Goal: Complete application form

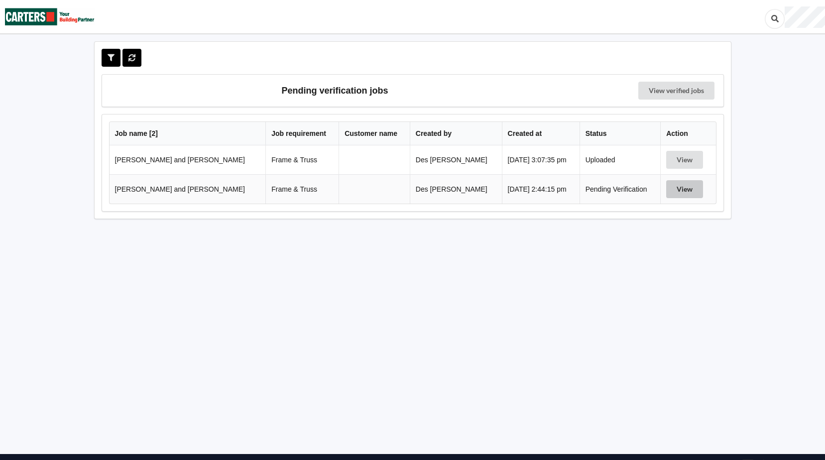
click at [672, 189] on button "View" at bounding box center [684, 189] width 37 height 18
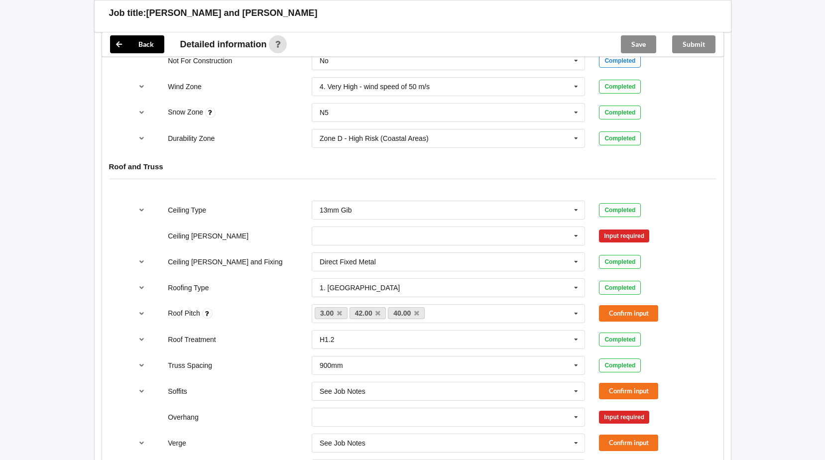
scroll to position [512, 0]
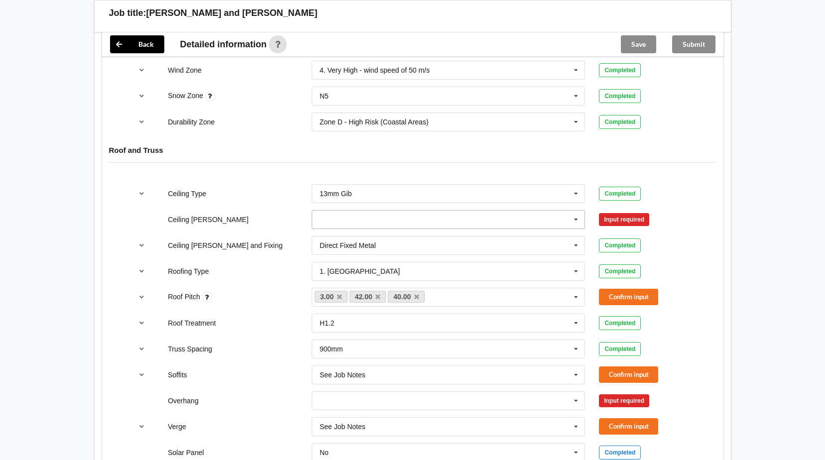
click at [577, 221] on icon at bounding box center [576, 220] width 15 height 18
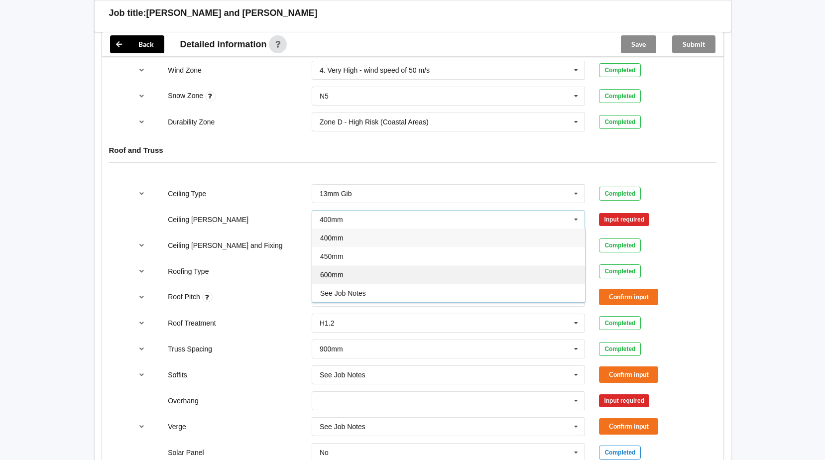
click at [490, 281] on div "600mm" at bounding box center [448, 274] width 273 height 18
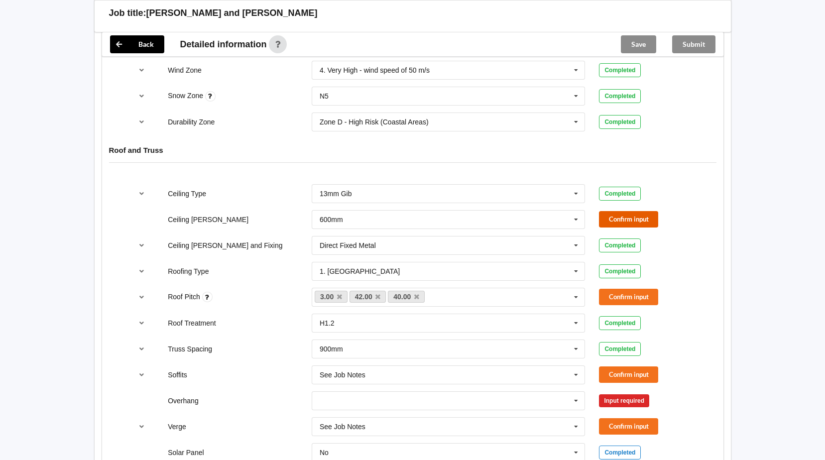
click at [626, 220] on button "Confirm input" at bounding box center [628, 219] width 59 height 16
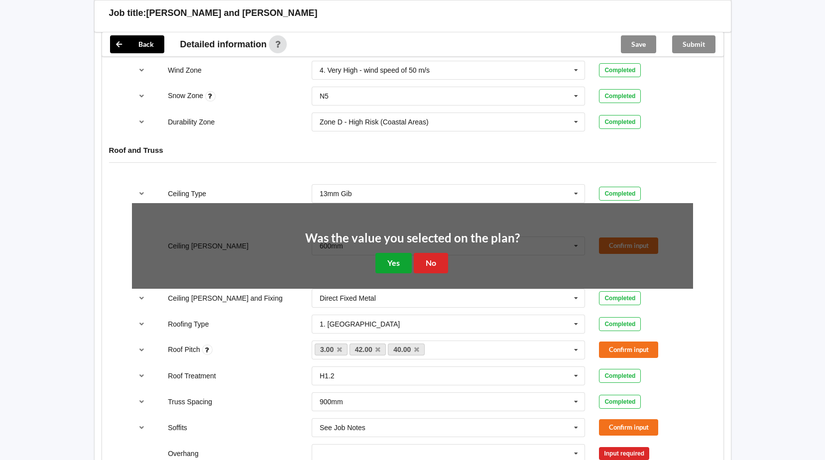
click at [394, 263] on button "Yes" at bounding box center [393, 263] width 36 height 20
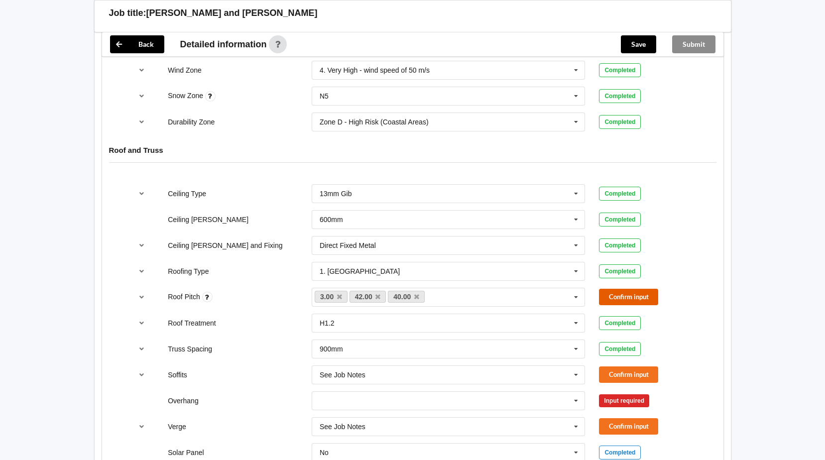
click at [623, 298] on button "Confirm input" at bounding box center [628, 297] width 59 height 16
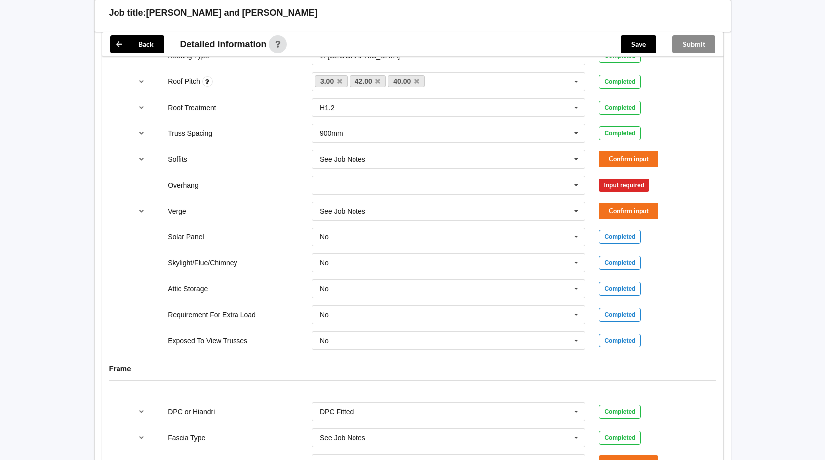
scroll to position [738, 0]
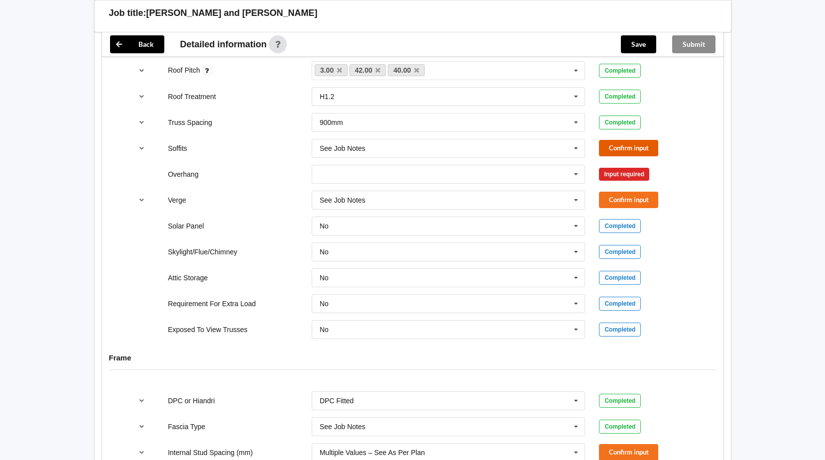
click at [619, 147] on button "Confirm input" at bounding box center [628, 148] width 59 height 16
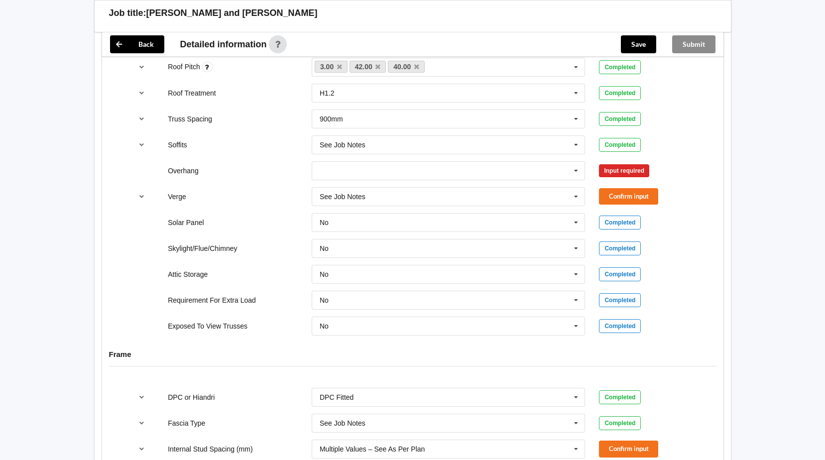
scroll to position [736, 0]
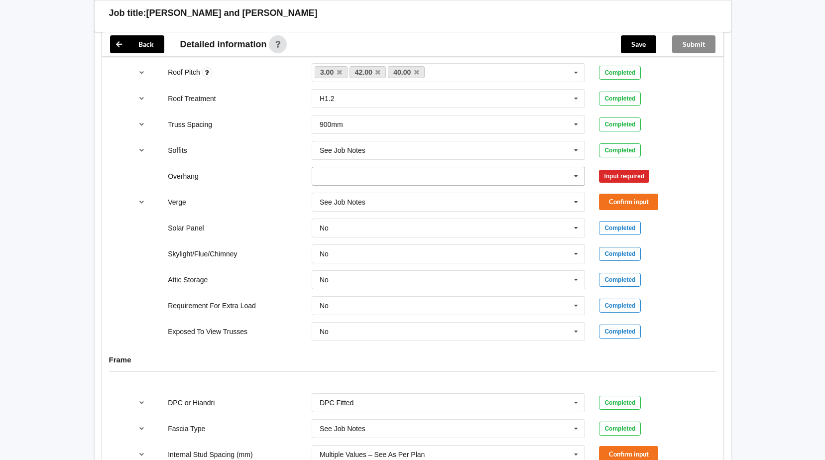
click at [574, 177] on icon at bounding box center [576, 176] width 15 height 18
click at [466, 273] on div "Multiple Values – See As Per Plan" at bounding box center [448, 268] width 273 height 18
click at [638, 176] on button "Confirm input" at bounding box center [628, 176] width 59 height 16
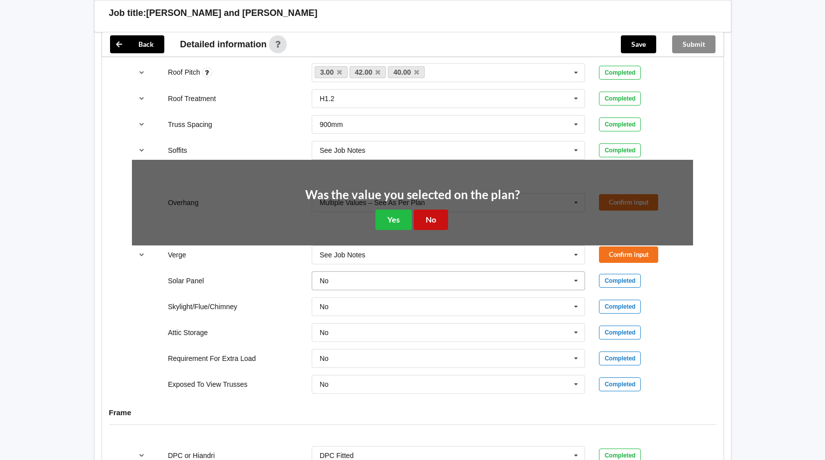
drag, startPoint x: 420, startPoint y: 222, endPoint x: 430, endPoint y: 223, distance: 10.1
click at [420, 222] on button "No" at bounding box center [431, 220] width 34 height 20
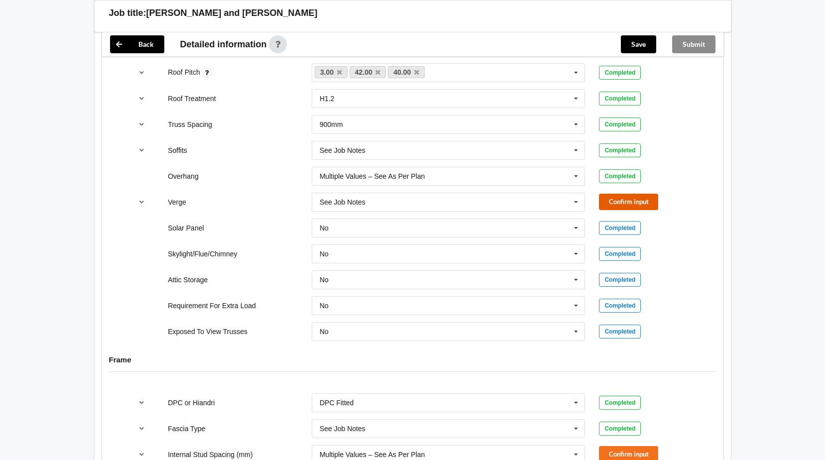
click at [620, 201] on button "Confirm input" at bounding box center [628, 202] width 59 height 16
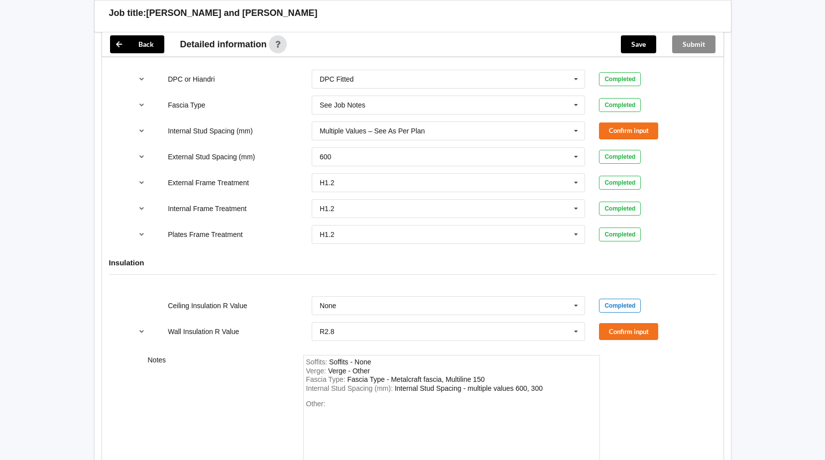
scroll to position [1102, 0]
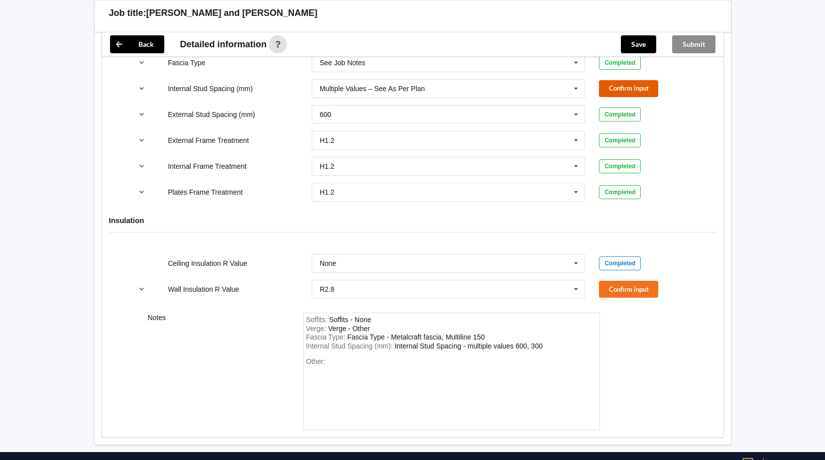
click at [623, 87] on button "Confirm input" at bounding box center [628, 88] width 59 height 16
click at [623, 285] on button "Confirm input" at bounding box center [628, 289] width 59 height 16
click at [325, 379] on div "Other:" at bounding box center [451, 393] width 291 height 70
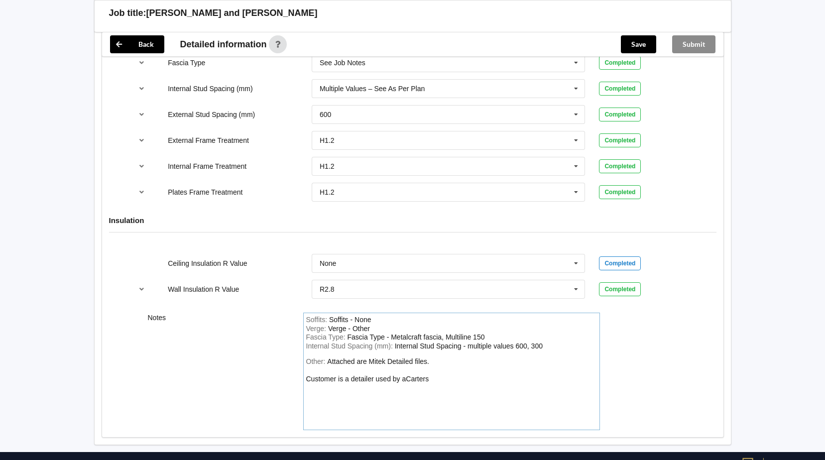
click at [404, 378] on div "Attached are Mitek Detailed files. Customer is a detailer used by aCarters" at bounding box center [367, 370] width 123 height 25
click at [425, 378] on div "Other: Attached are Mitek Detailed files. Customer is a detailer used by Carters" at bounding box center [451, 393] width 291 height 70
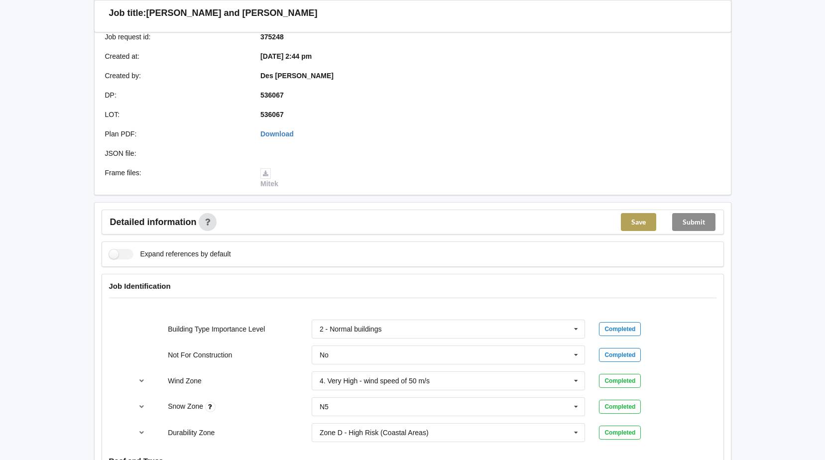
click at [642, 222] on button "Save" at bounding box center [638, 222] width 35 height 18
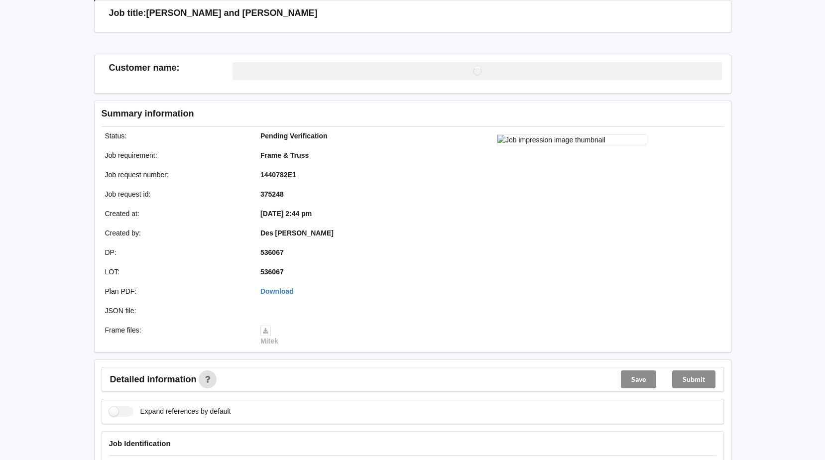
scroll to position [201, 0]
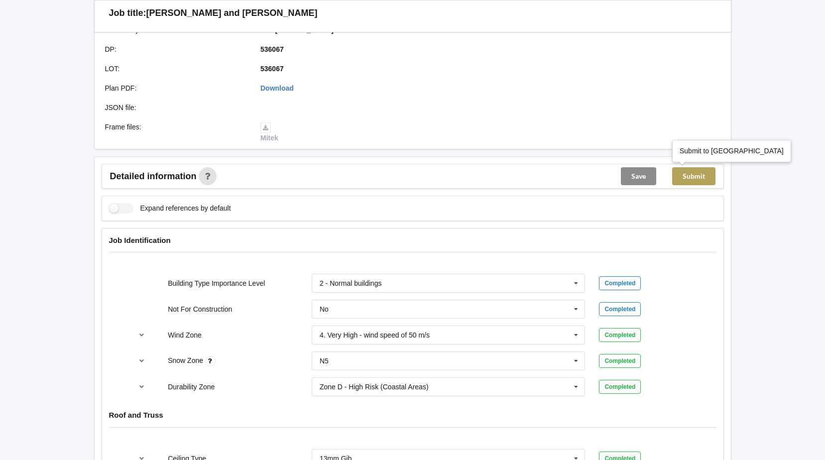
click at [698, 175] on button "Submit" at bounding box center [693, 176] width 43 height 18
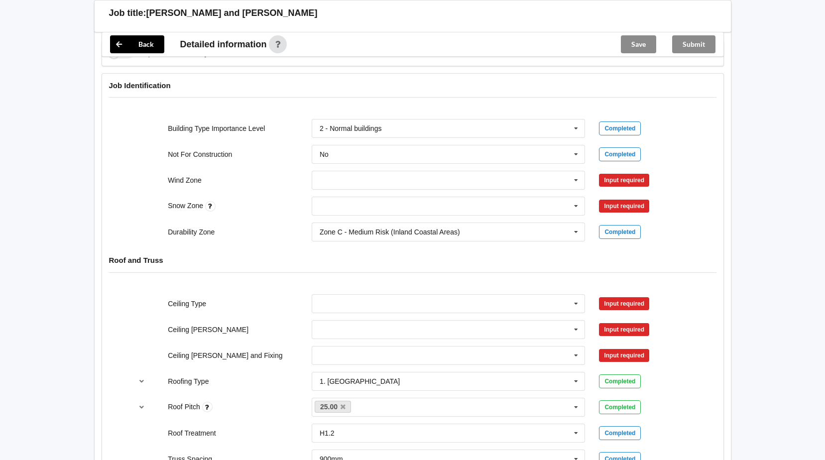
scroll to position [396, 0]
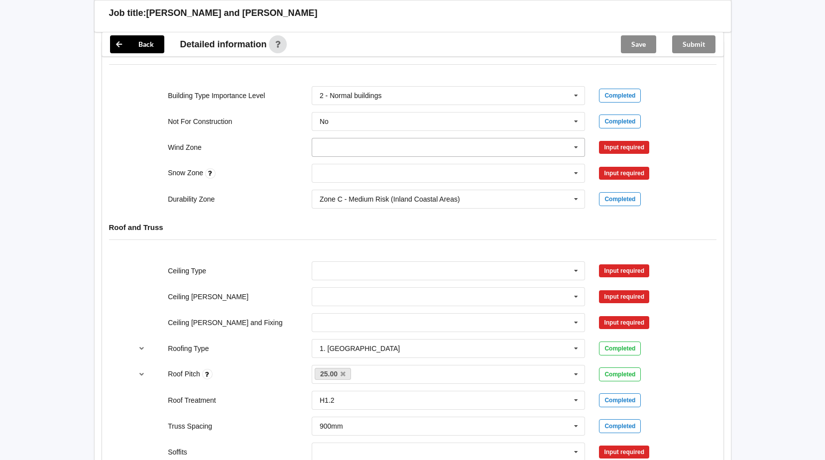
click at [576, 146] on icon at bounding box center [576, 147] width 15 height 18
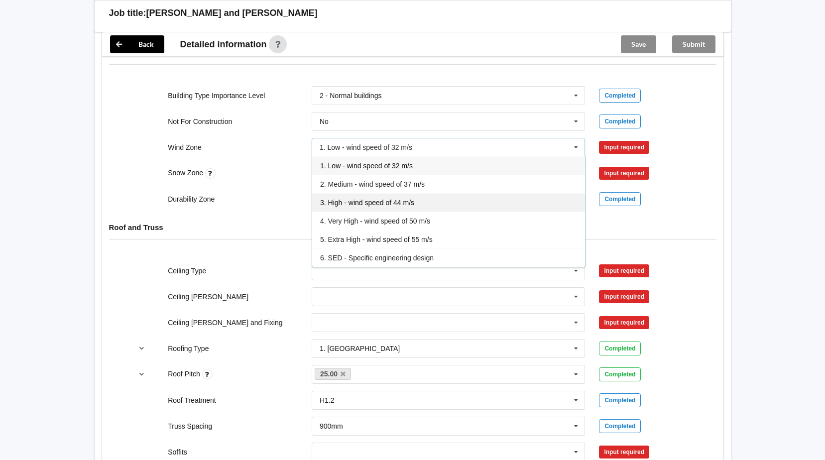
click at [500, 204] on div "3. High - wind speed of 44 m/s" at bounding box center [448, 202] width 273 height 18
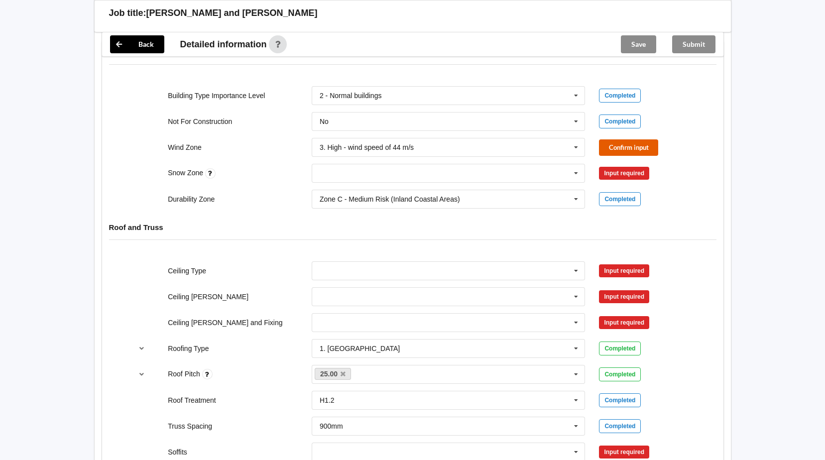
click at [625, 147] on button "Confirm input" at bounding box center [628, 147] width 59 height 16
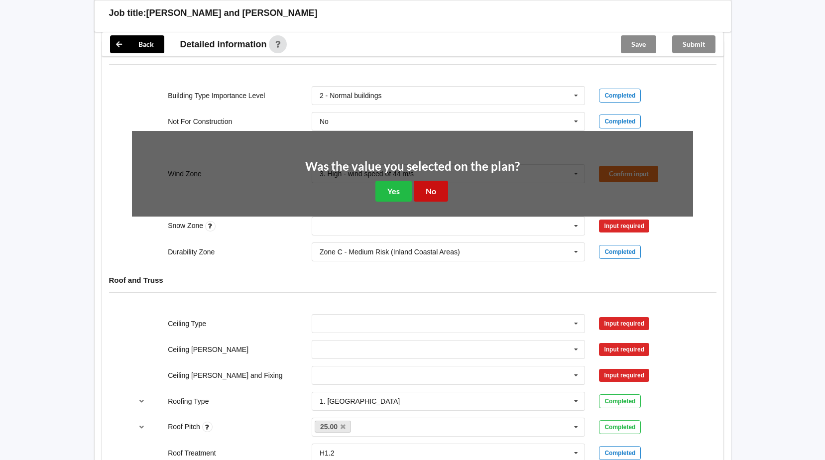
click at [432, 193] on button "No" at bounding box center [431, 191] width 34 height 20
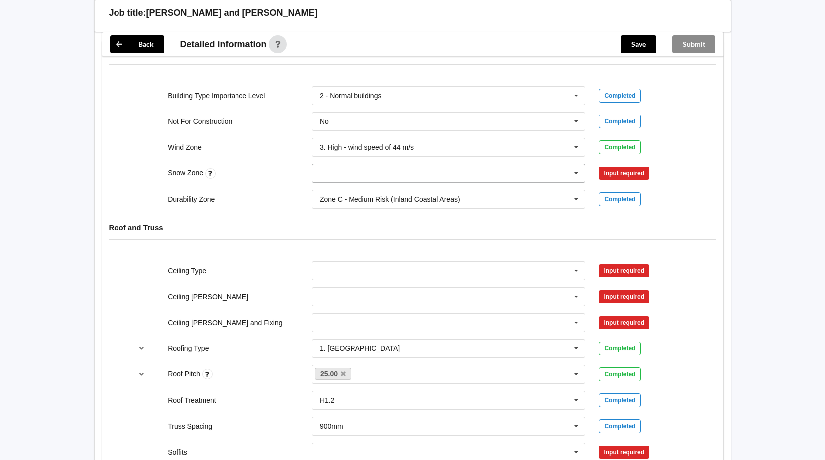
click at [576, 174] on icon at bounding box center [576, 173] width 15 height 18
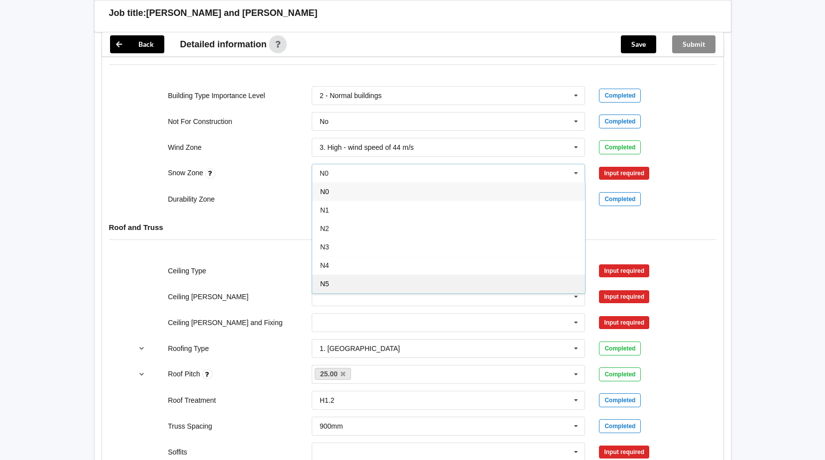
drag, startPoint x: 508, startPoint y: 287, endPoint x: 524, endPoint y: 271, distance: 22.2
click at [509, 286] on div "N5" at bounding box center [448, 283] width 273 height 18
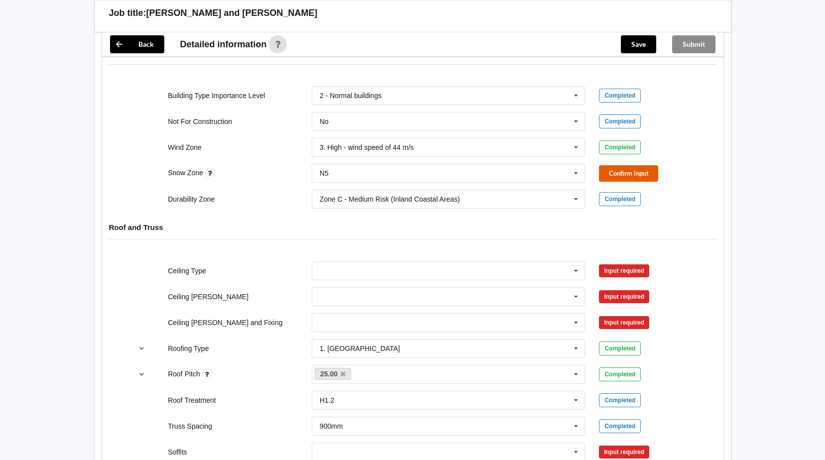
click at [625, 174] on button "Confirm input" at bounding box center [628, 173] width 59 height 16
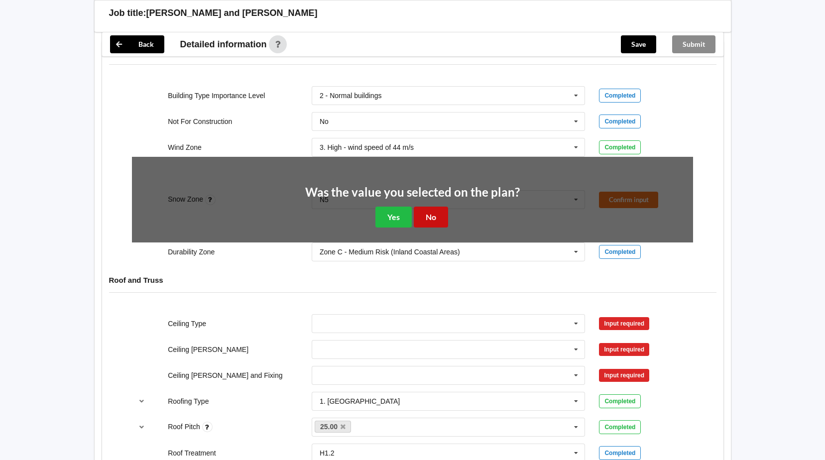
click at [425, 218] on button "No" at bounding box center [431, 217] width 34 height 20
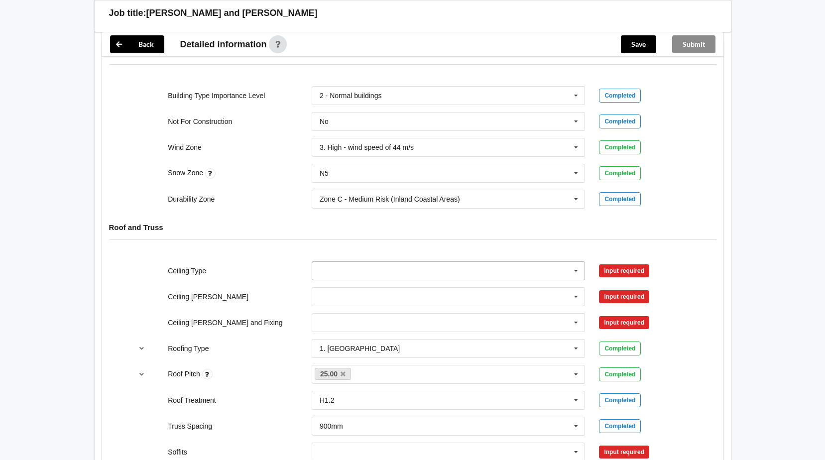
click at [577, 269] on icon at bounding box center [576, 271] width 15 height 18
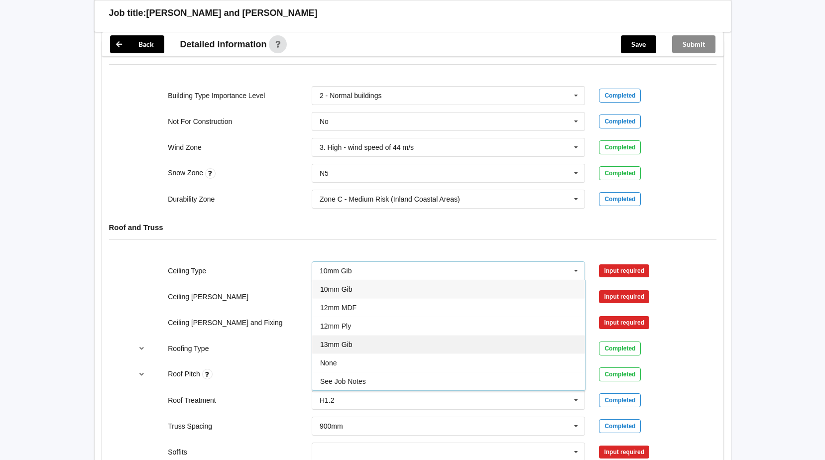
click at [470, 348] on div "13mm Gib" at bounding box center [448, 344] width 273 height 18
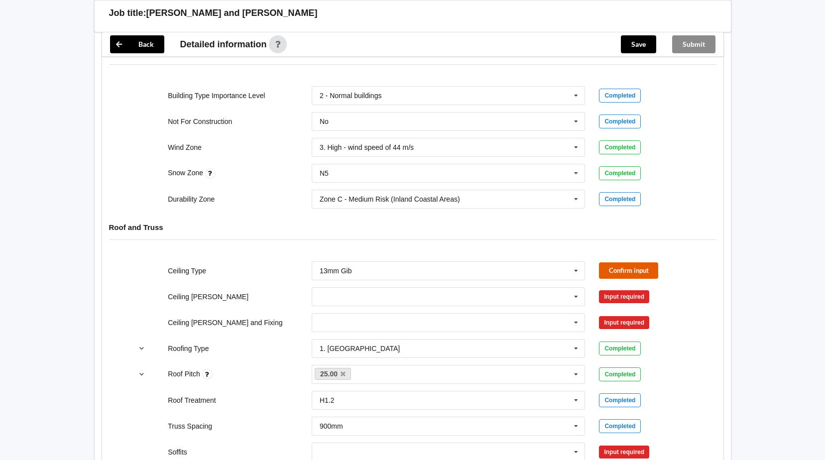
click at [646, 272] on button "Confirm input" at bounding box center [628, 270] width 59 height 16
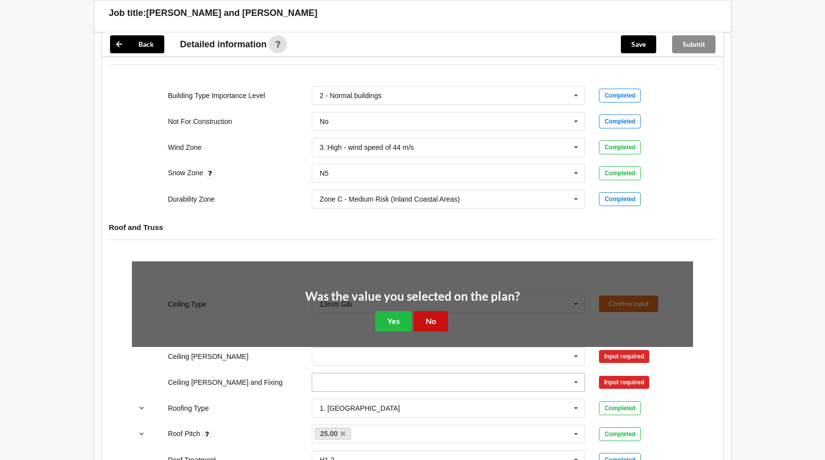
drag, startPoint x: 423, startPoint y: 321, endPoint x: 450, endPoint y: 313, distance: 28.5
click at [423, 321] on button "No" at bounding box center [431, 321] width 34 height 20
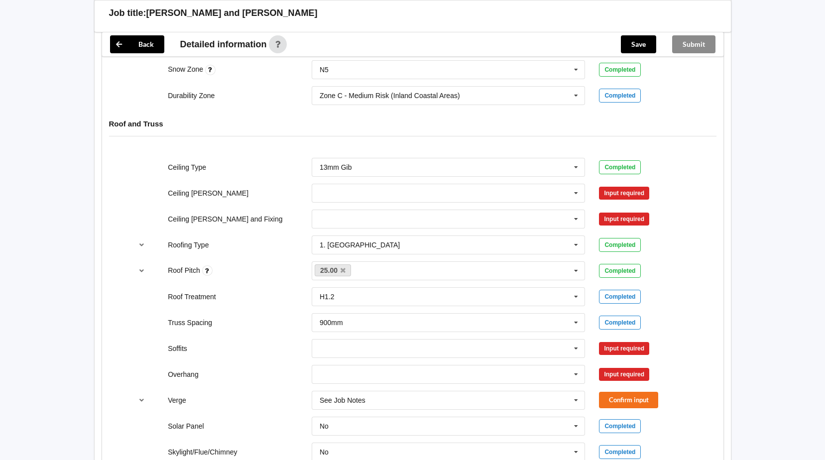
scroll to position [501, 0]
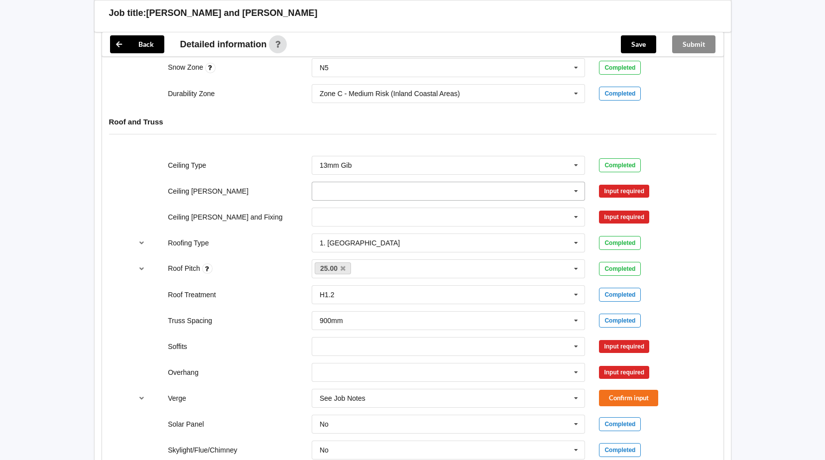
click at [576, 190] on icon at bounding box center [576, 191] width 15 height 18
click at [439, 251] on div "600mm" at bounding box center [448, 246] width 273 height 18
click at [635, 190] on button "Confirm input" at bounding box center [628, 191] width 59 height 16
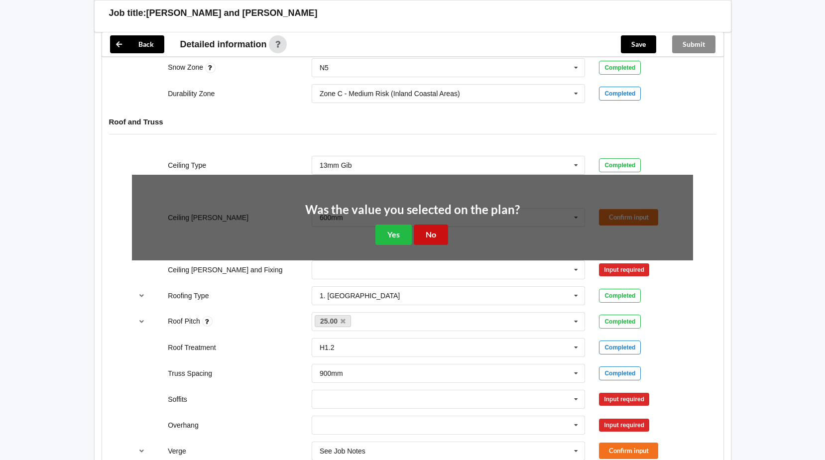
click at [420, 232] on button "No" at bounding box center [431, 235] width 34 height 20
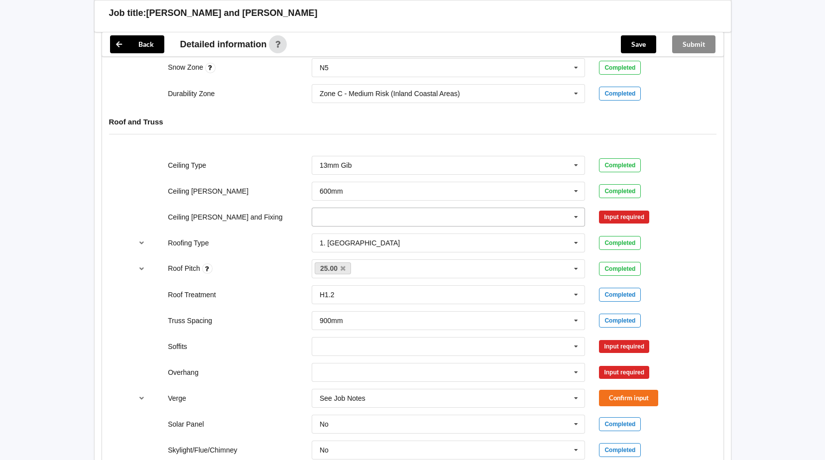
click at [576, 217] on icon at bounding box center [576, 217] width 15 height 18
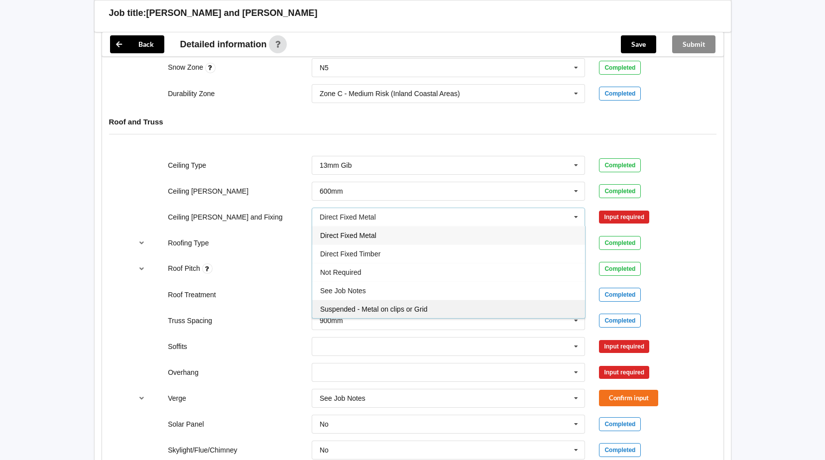
click at [439, 311] on div "Suspended - Metal on clips or Grid" at bounding box center [448, 309] width 273 height 18
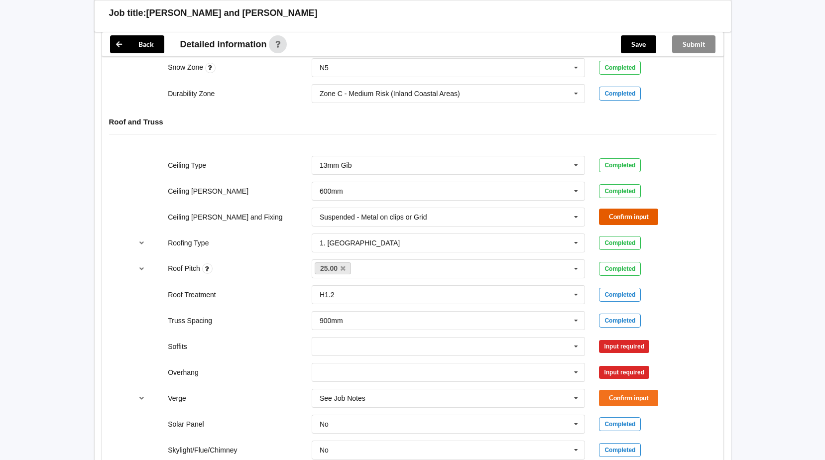
click at [611, 217] on button "Confirm input" at bounding box center [628, 217] width 59 height 16
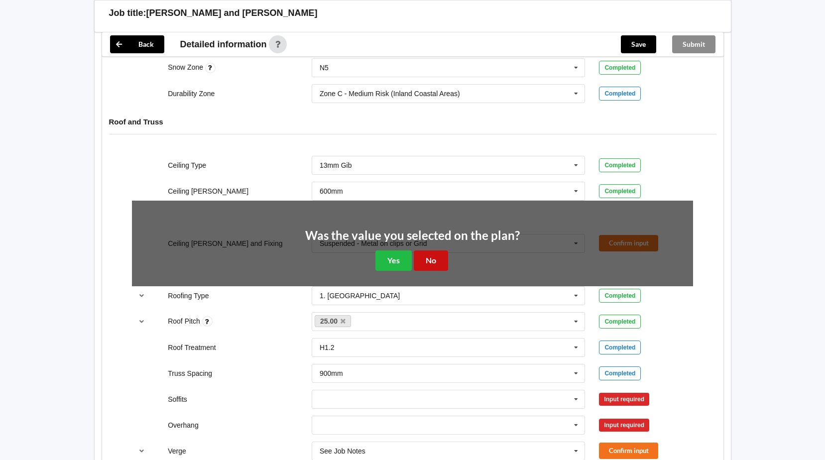
click at [432, 262] on button "No" at bounding box center [431, 260] width 34 height 20
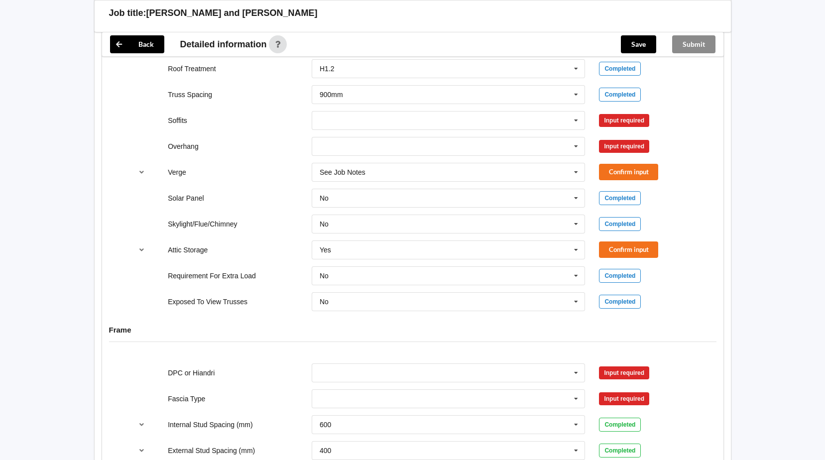
scroll to position [731, 0]
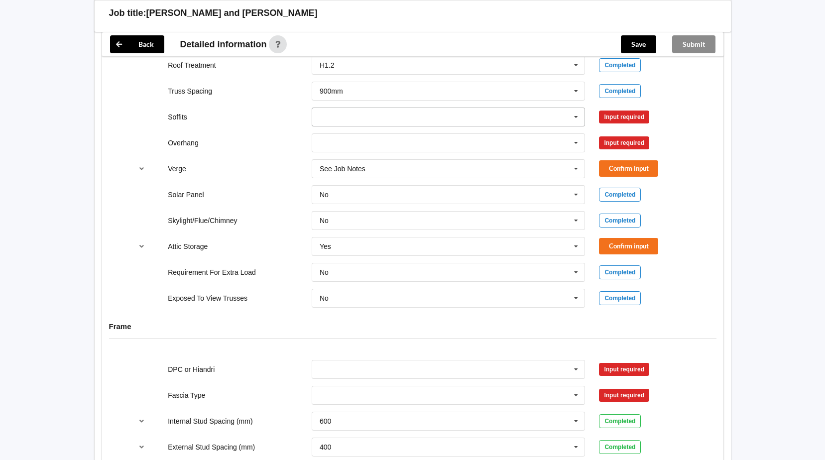
click at [574, 117] on icon at bounding box center [576, 117] width 15 height 18
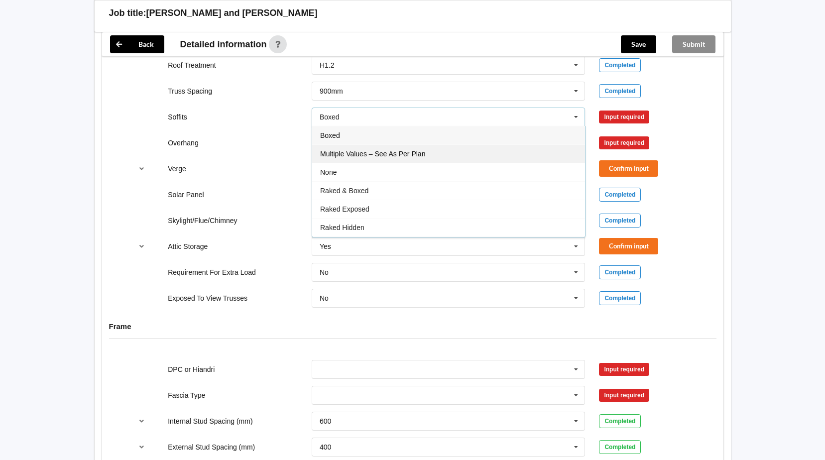
click at [423, 151] on span "Multiple Values – See As Per Plan" at bounding box center [372, 154] width 105 height 8
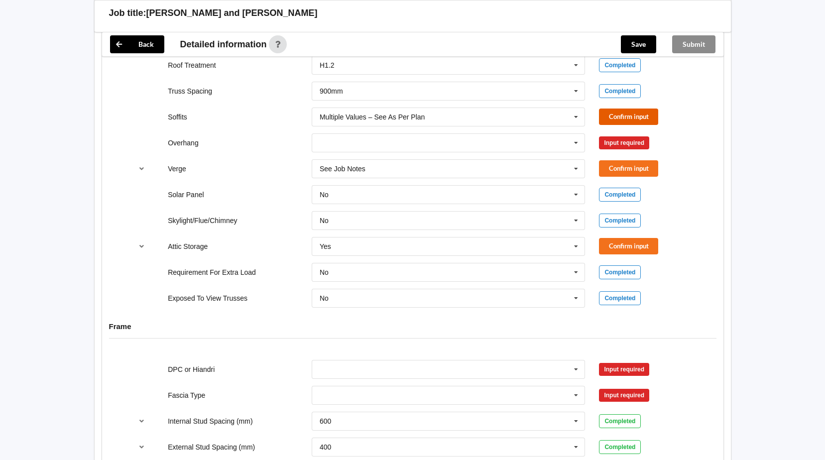
click at [621, 116] on button "Confirm input" at bounding box center [628, 117] width 59 height 16
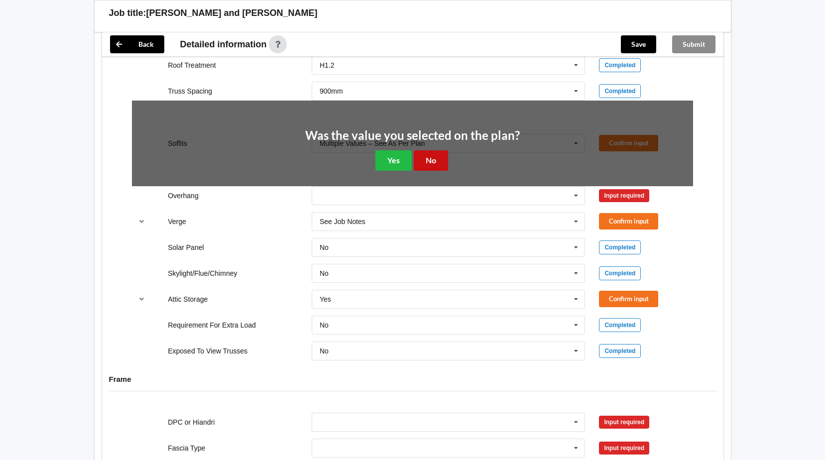
click at [429, 159] on button "No" at bounding box center [431, 160] width 34 height 20
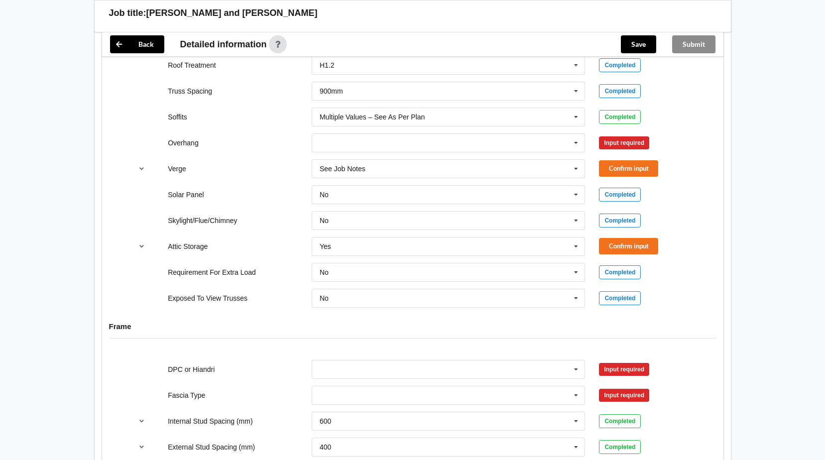
click at [617, 144] on div "Input required" at bounding box center [624, 142] width 50 height 13
click at [577, 141] on icon at bounding box center [576, 143] width 15 height 18
drag, startPoint x: 435, startPoint y: 239, endPoint x: 438, endPoint y: 234, distance: 6.2
click at [435, 238] on div "Multiple Values – See As Per Plan" at bounding box center [448, 235] width 273 height 18
click at [632, 142] on button "Confirm input" at bounding box center [628, 142] width 59 height 16
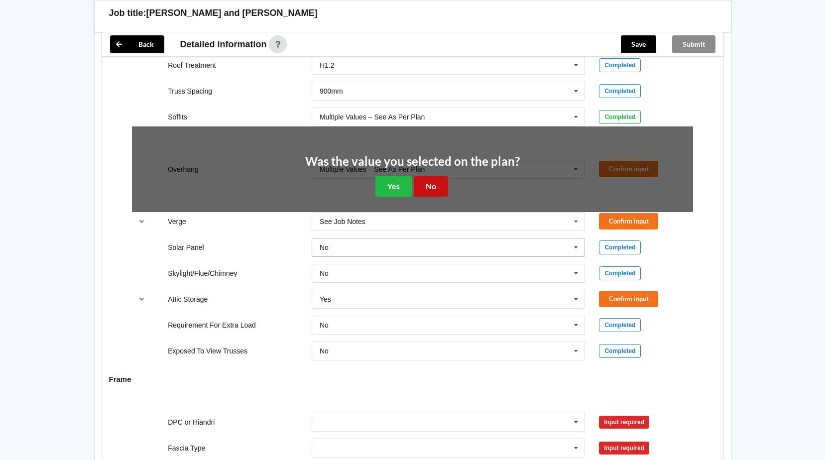
click at [425, 187] on button "No" at bounding box center [431, 186] width 34 height 20
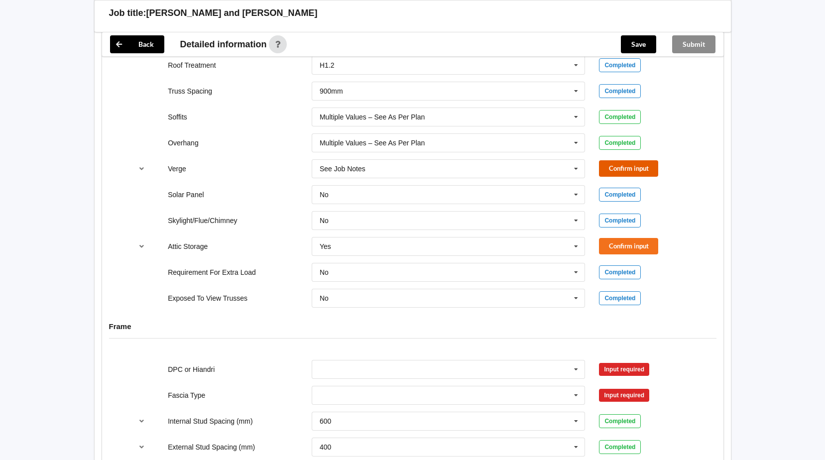
click at [619, 168] on button "Confirm input" at bounding box center [628, 168] width 59 height 16
click at [623, 245] on button "Confirm input" at bounding box center [628, 246] width 59 height 16
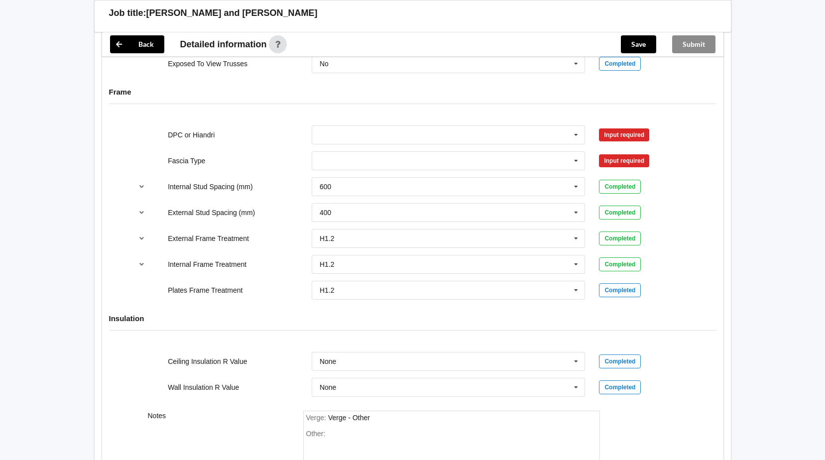
scroll to position [939, 0]
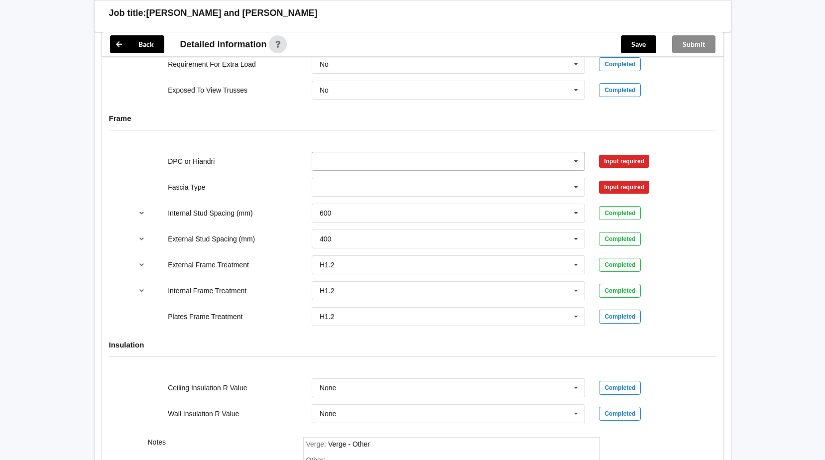
click at [576, 159] on icon at bounding box center [576, 161] width 15 height 18
click at [472, 179] on div "DPC Fitted" at bounding box center [448, 179] width 273 height 18
click at [626, 161] on button "Confirm input" at bounding box center [628, 161] width 59 height 16
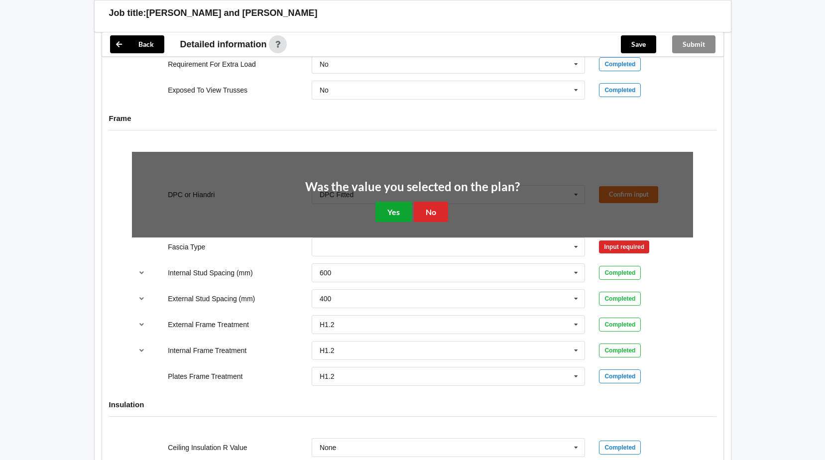
click at [400, 212] on button "Yes" at bounding box center [393, 212] width 36 height 20
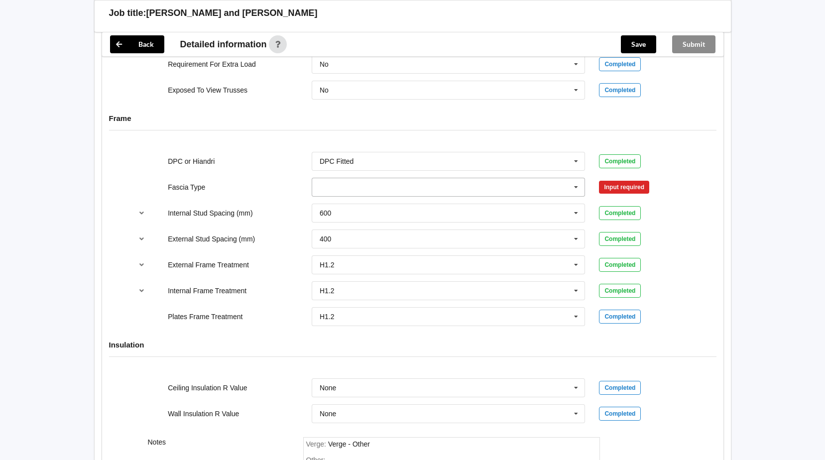
click at [576, 185] on icon at bounding box center [576, 187] width 15 height 18
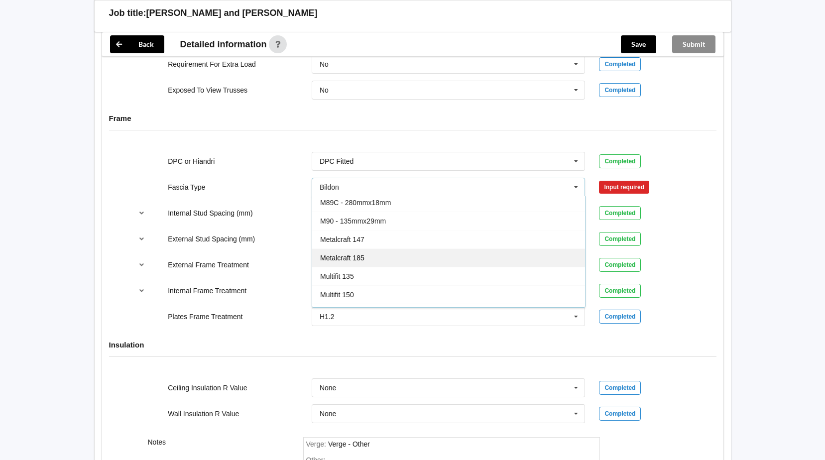
click at [347, 259] on span "Metalcraft 185" at bounding box center [342, 258] width 44 height 8
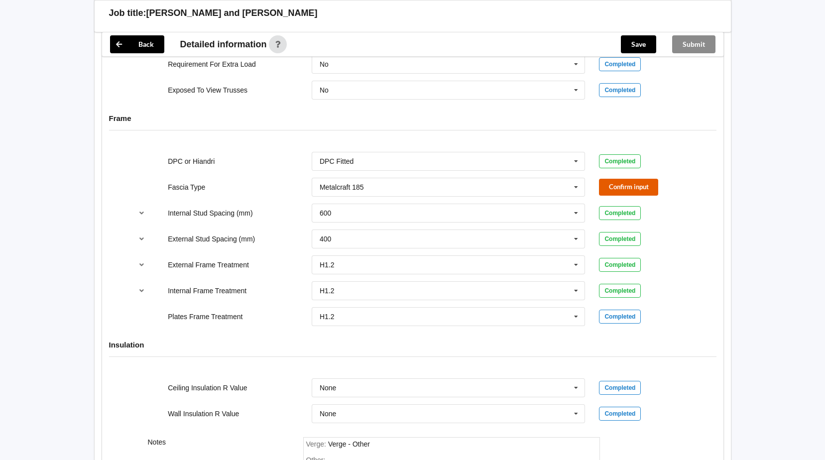
click at [640, 189] on button "Confirm input" at bounding box center [628, 187] width 59 height 16
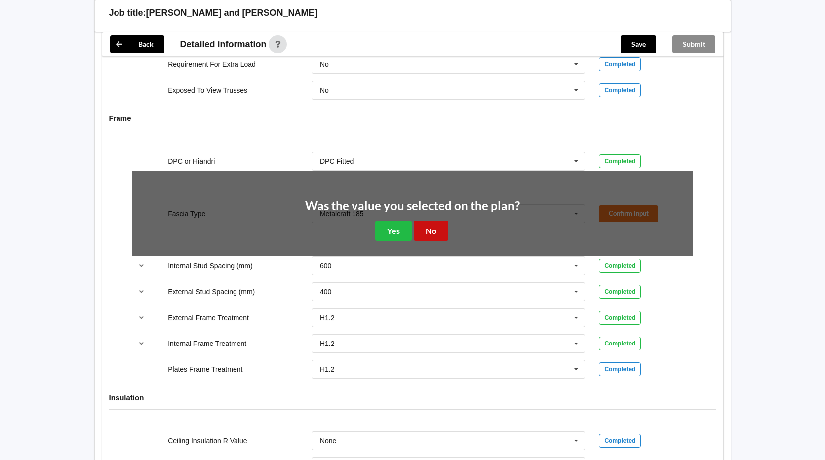
click at [424, 232] on button "No" at bounding box center [431, 231] width 34 height 20
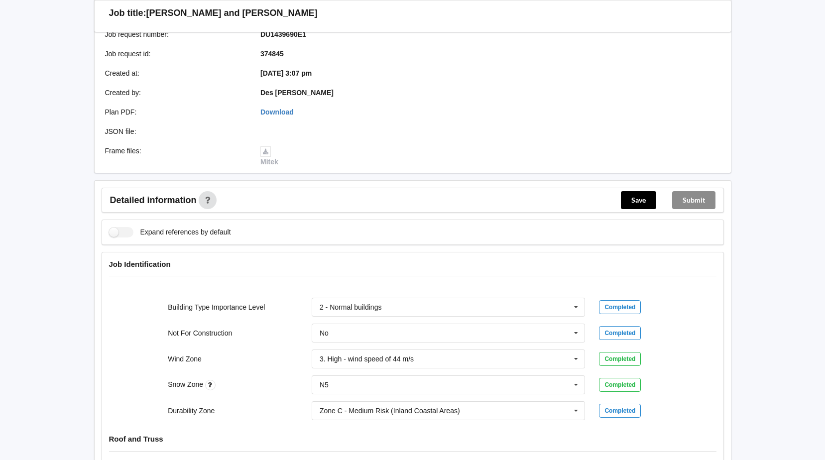
scroll to position [177, 0]
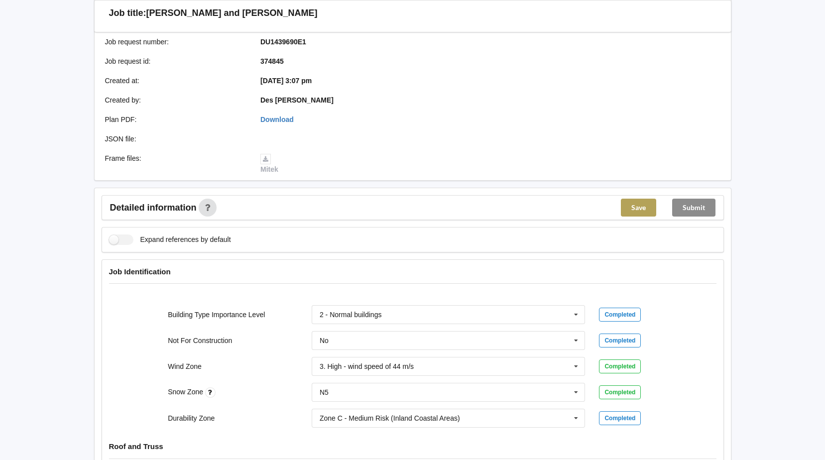
click at [636, 212] on button "Save" at bounding box center [638, 208] width 35 height 18
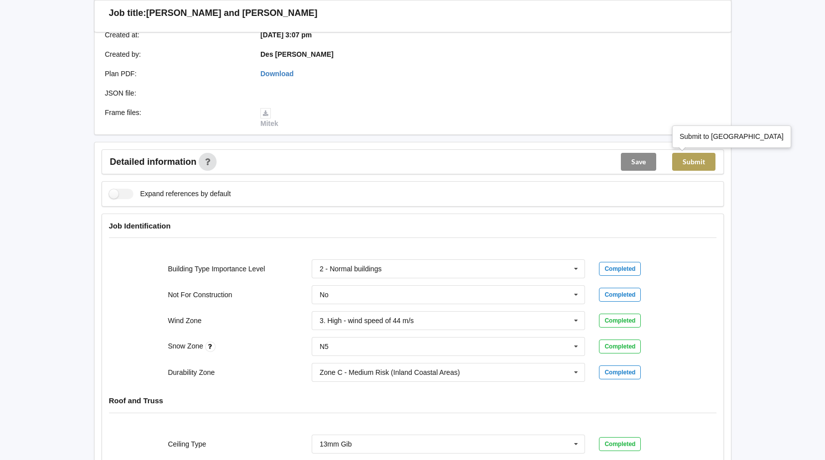
click at [702, 162] on button "Submit" at bounding box center [693, 162] width 43 height 18
